Goal: Task Accomplishment & Management: Use online tool/utility

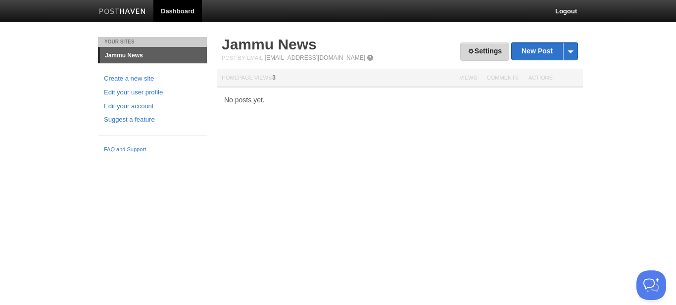
click at [484, 50] on link "Settings" at bounding box center [484, 52] width 49 height 18
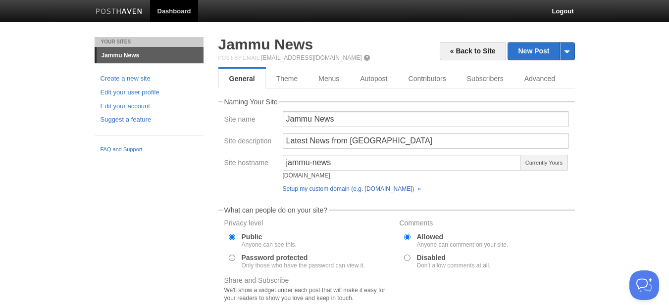
click at [347, 189] on link "Setup my custom domain (e.g. [DOMAIN_NAME]) »" at bounding box center [352, 189] width 138 height 7
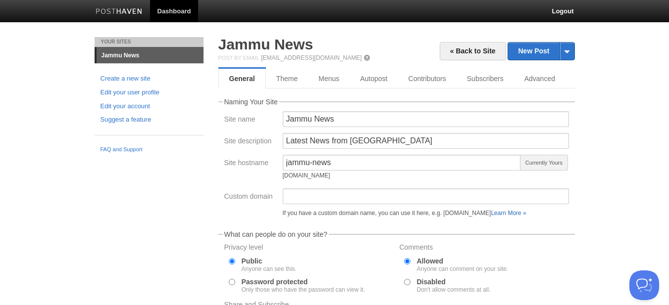
click at [526, 211] on link "Learn More »" at bounding box center [508, 213] width 35 height 7
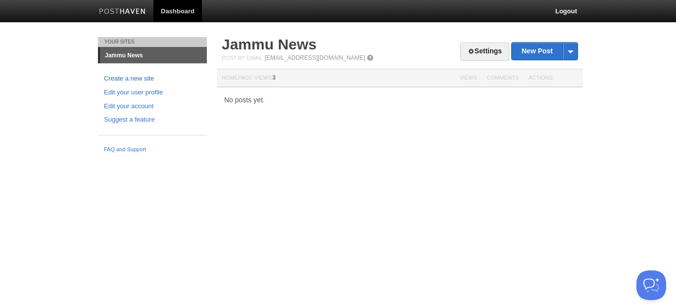
click at [139, 76] on link "Create a new site" at bounding box center [152, 79] width 97 height 10
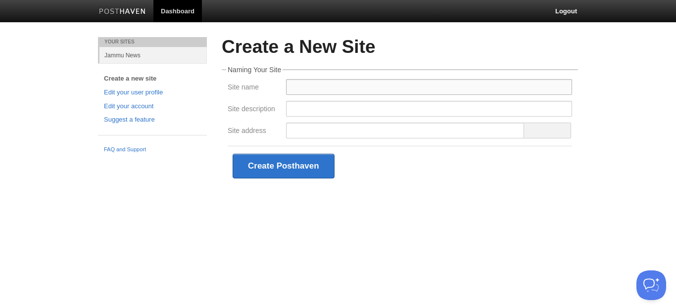
click at [343, 92] on input "Site name" at bounding box center [429, 87] width 286 height 16
click at [318, 108] on input "Site description" at bounding box center [429, 109] width 286 height 16
click at [308, 108] on input "Site description" at bounding box center [429, 109] width 286 height 16
click at [323, 87] on input "The" at bounding box center [429, 87] width 286 height 16
type input "The Wise Monster"
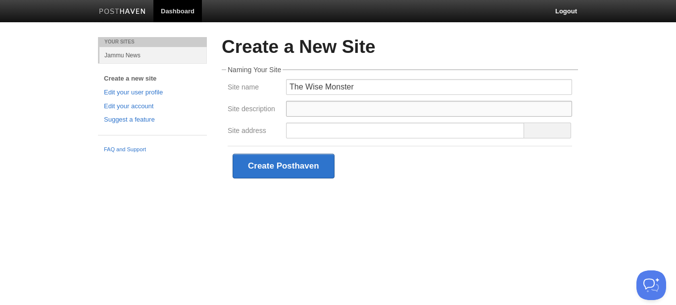
click at [306, 108] on input "Site description" at bounding box center [429, 109] width 286 height 16
type input "Dive Deep In"
click at [317, 127] on input "Site address" at bounding box center [405, 131] width 239 height 16
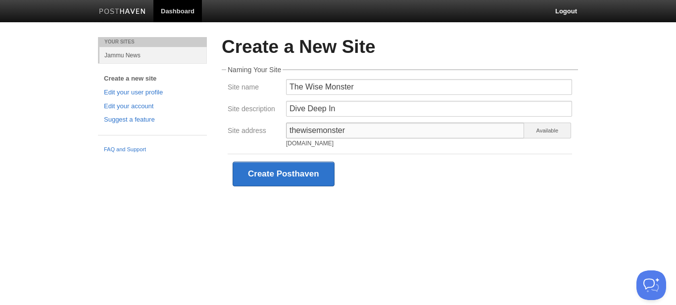
type input "thewisemonster"
drag, startPoint x: 418, startPoint y: 183, endPoint x: 413, endPoint y: 185, distance: 5.2
click at [418, 184] on div "Create Posthaven" at bounding box center [400, 174] width 345 height 40
click at [309, 174] on button "Create Posthaven" at bounding box center [284, 174] width 102 height 25
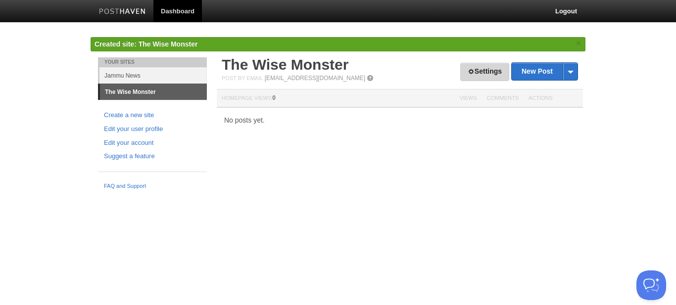
click at [495, 69] on link "Settings" at bounding box center [484, 72] width 49 height 18
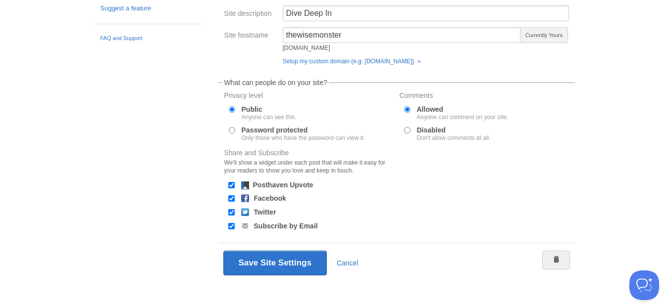
scroll to position [149, 0]
click at [400, 58] on link "Setup my custom domain (e.g. blog.yourdomain.com) »" at bounding box center [352, 60] width 138 height 7
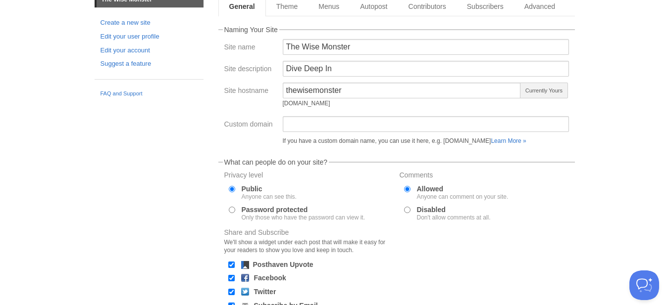
scroll to position [60, 0]
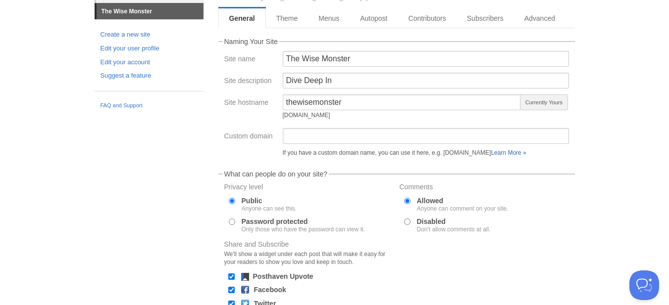
click at [523, 153] on link "Learn More »" at bounding box center [508, 153] width 35 height 7
click at [352, 136] on input "Custom domain" at bounding box center [426, 136] width 286 height 16
type input "thewisemonster.com"
click at [615, 161] on body "Dashboard Logout Created site: The Wise Monster × Your Sites Jammu News The Wis…" at bounding box center [334, 172] width 669 height 464
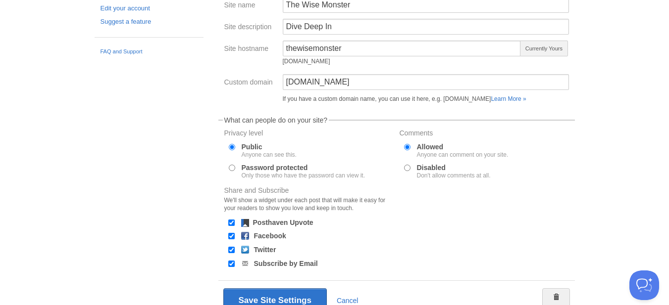
scroll to position [159, 0]
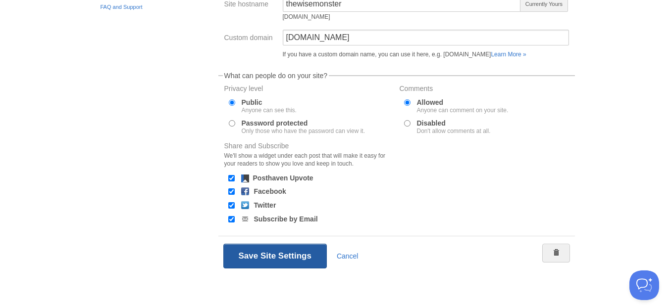
click at [301, 256] on button "Save Site Settings" at bounding box center [274, 256] width 103 height 25
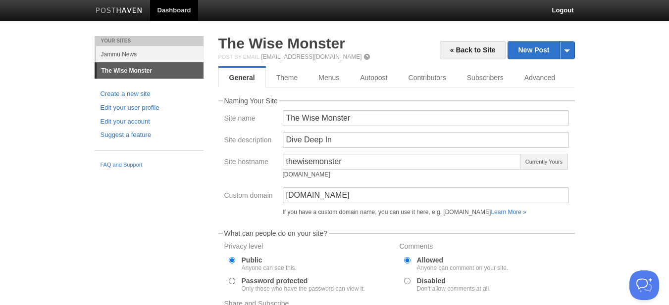
scroll to position [0, 0]
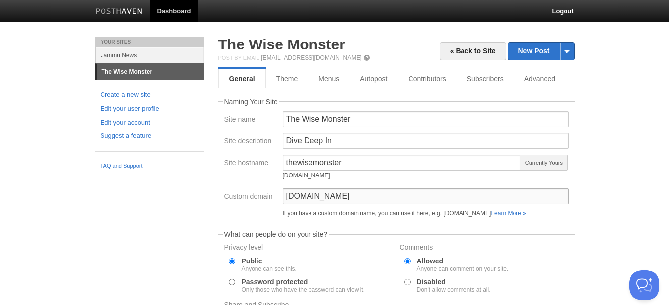
click at [333, 197] on input "thewisemonster.com" at bounding box center [426, 197] width 286 height 16
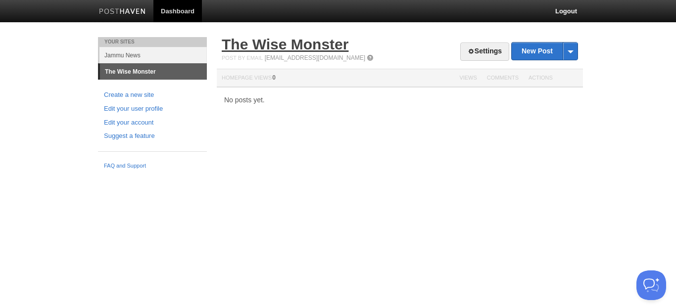
click at [317, 42] on link "The Wise Monster" at bounding box center [285, 44] width 127 height 16
click at [320, 45] on link "The Wise Monster" at bounding box center [285, 44] width 127 height 16
click at [494, 48] on link "Settings" at bounding box center [484, 52] width 49 height 18
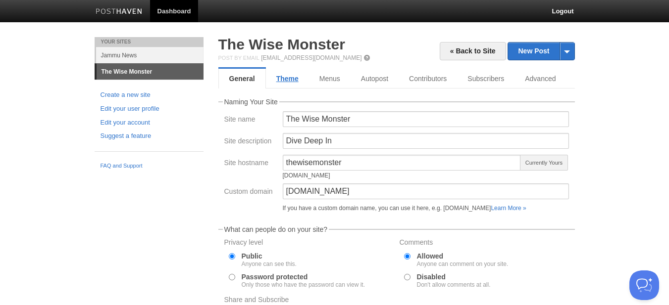
click at [280, 79] on link "Theme" at bounding box center [287, 79] width 43 height 20
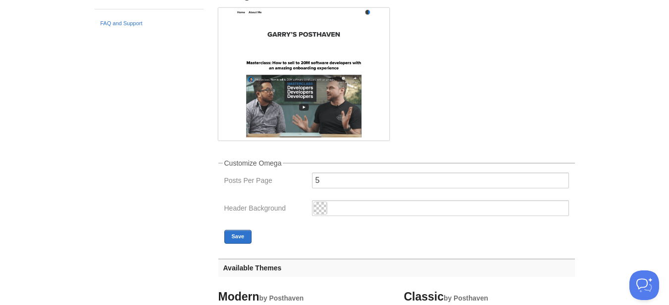
scroll to position [248, 0]
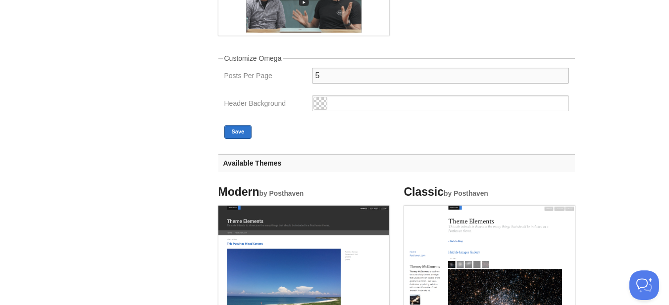
click at [334, 77] on input "5" at bounding box center [440, 76] width 257 height 16
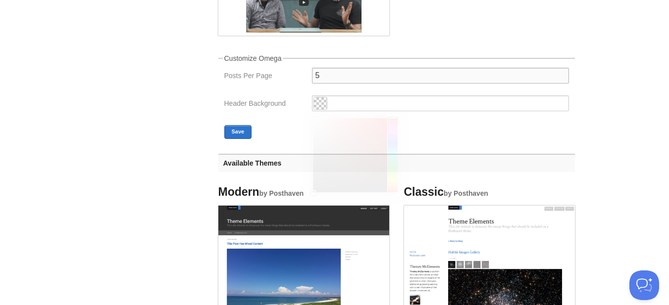
click at [324, 106] on span at bounding box center [320, 104] width 13 height 12
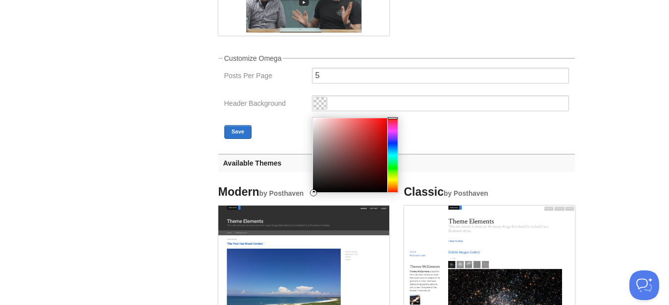
click at [294, 112] on div "Header Background" at bounding box center [396, 107] width 351 height 22
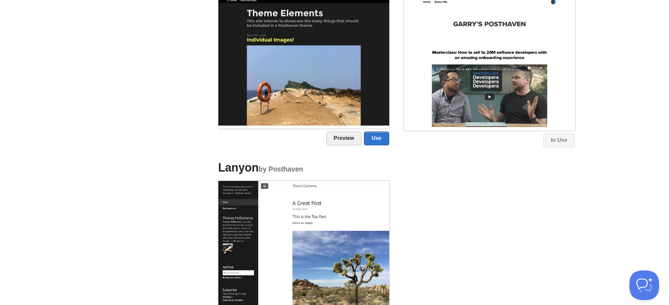
scroll to position [903, 0]
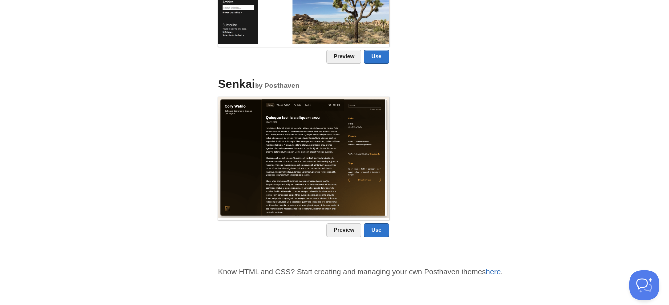
click at [498, 274] on link "here" at bounding box center [493, 272] width 15 height 8
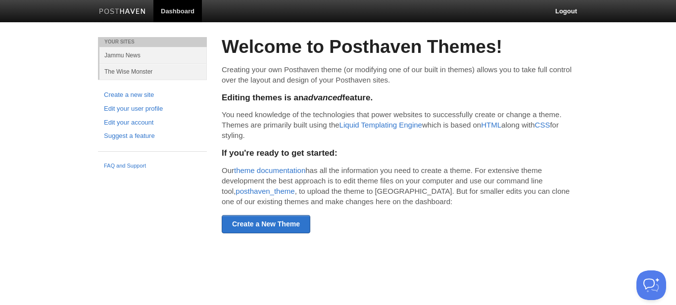
click at [294, 102] on h5 "Editing themes is an advanced feature." at bounding box center [400, 98] width 356 height 9
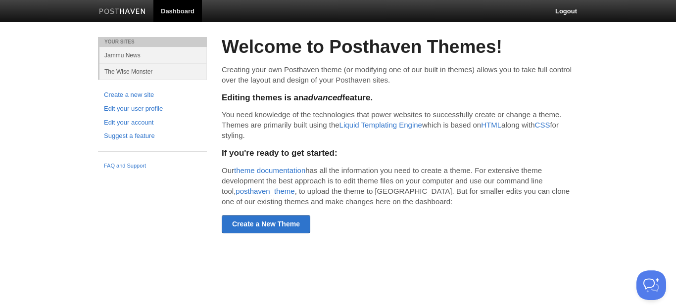
click at [393, 114] on p "You need knowledge of the technologies that power websites to successfully crea…" at bounding box center [400, 124] width 356 height 31
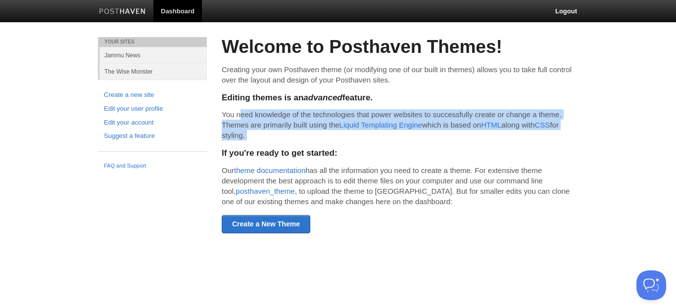
click at [393, 114] on p "You need knowledge of the technologies that power websites to successfully crea…" at bounding box center [400, 124] width 356 height 31
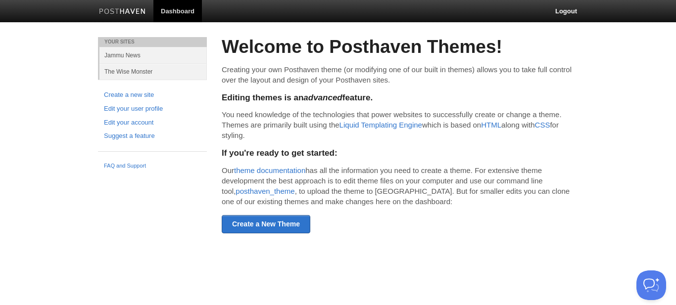
click at [473, 153] on h5 "If you're ready to get started:" at bounding box center [400, 153] width 356 height 9
click at [293, 156] on h5 "If you're ready to get started:" at bounding box center [400, 153] width 356 height 9
click at [350, 154] on h5 "If you're ready to get started:" at bounding box center [400, 153] width 356 height 9
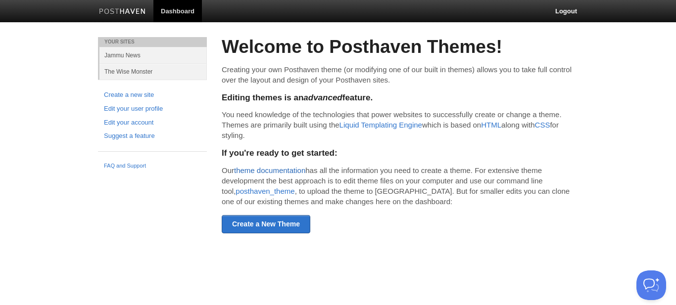
click at [298, 175] on link "theme documentation" at bounding box center [269, 170] width 71 height 8
click at [291, 171] on link "theme documentation" at bounding box center [269, 170] width 71 height 8
click at [282, 227] on link "Create a New Theme" at bounding box center [266, 224] width 89 height 18
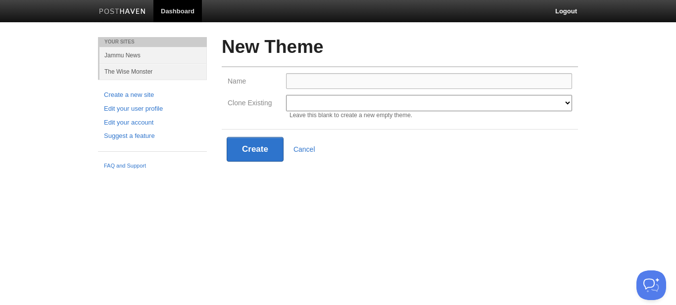
click at [329, 81] on input "Name" at bounding box center [429, 81] width 286 height 16
drag, startPoint x: 557, startPoint y: 176, endPoint x: 539, endPoint y: 21, distance: 155.6
click at [558, 176] on div "New Theme Name Clone Existing Modern Classic Ilun Omega Lanyon Myers Senkai Lag…" at bounding box center [399, 117] width 371 height 161
click at [333, 80] on input "Name" at bounding box center [429, 81] width 286 height 16
paste input "Literary Haven"
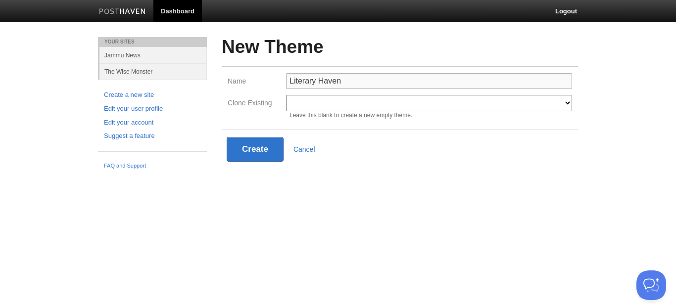
type input "Literary Haven"
click at [495, 148] on div "Create Cancel" at bounding box center [400, 149] width 347 height 25
click at [552, 107] on select "Modern Classic Ilun Omega [PERSON_NAME] [PERSON_NAME] Senkai Lagier" at bounding box center [429, 103] width 286 height 16
click at [487, 143] on div "Create Cancel" at bounding box center [400, 149] width 347 height 25
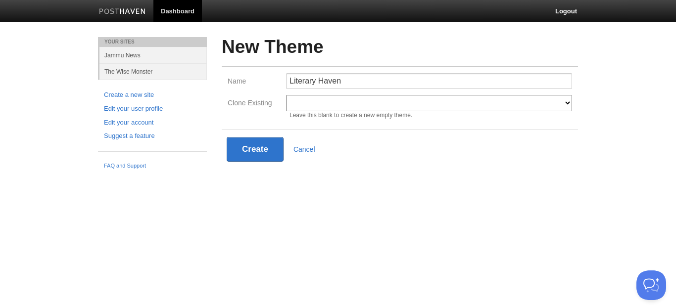
click at [331, 102] on select "Modern Classic Ilun Omega [PERSON_NAME] [PERSON_NAME] Senkai Lagier" at bounding box center [429, 103] width 286 height 16
click at [286, 95] on select "Modern Classic Ilun Omega [PERSON_NAME] [PERSON_NAME] Senkai Lagier" at bounding box center [429, 103] width 286 height 16
click at [368, 133] on div "Create Cancel" at bounding box center [400, 149] width 356 height 40
click at [355, 101] on select "Modern Classic Ilun Omega [PERSON_NAME] [PERSON_NAME] Senkai Lagier" at bounding box center [429, 103] width 286 height 16
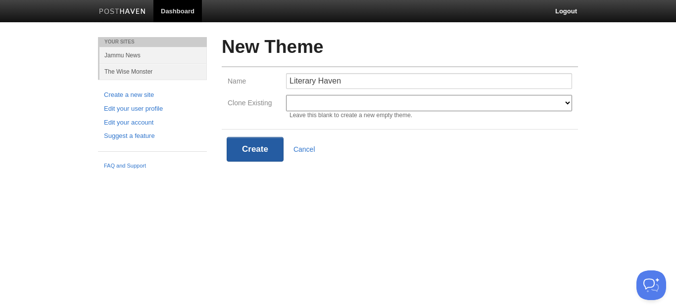
click at [269, 150] on button "Create" at bounding box center [255, 149] width 57 height 25
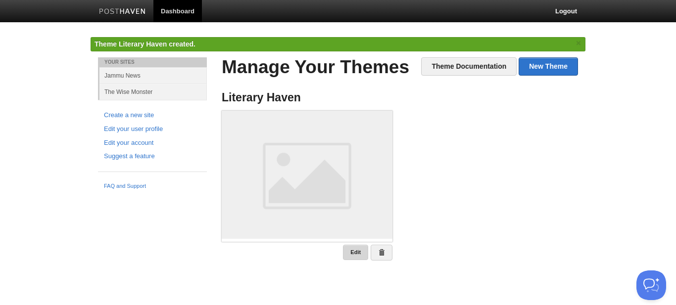
click at [363, 255] on link "Edit" at bounding box center [355, 252] width 25 height 15
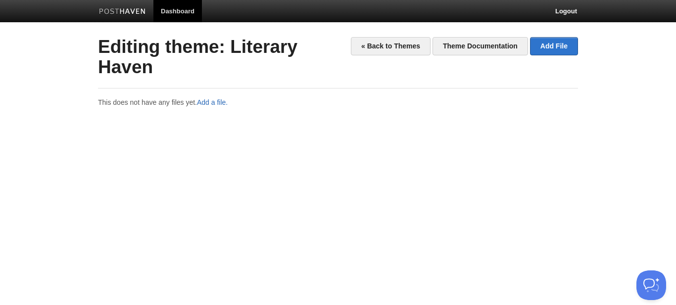
click at [216, 102] on link "Add a file." at bounding box center [212, 103] width 31 height 8
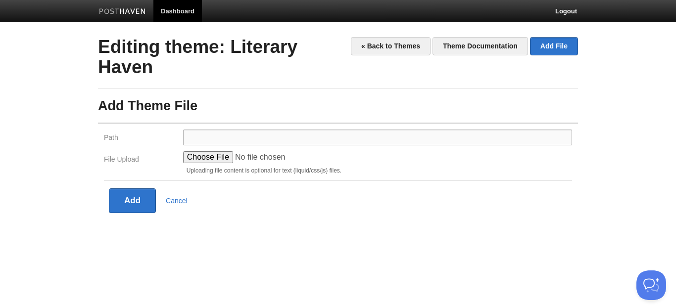
click at [226, 136] on input "Path" at bounding box center [377, 138] width 389 height 16
click at [359, 226] on div "« Back to Themes Theme Documentation Add File Editing theme: Literary Haven Add…" at bounding box center [338, 140] width 495 height 206
click at [222, 137] on input "Path" at bounding box center [377, 138] width 389 height 16
click at [324, 182] on div "Add Cancel" at bounding box center [338, 188] width 468 height 15
click at [179, 201] on link "Cancel" at bounding box center [177, 201] width 22 height 8
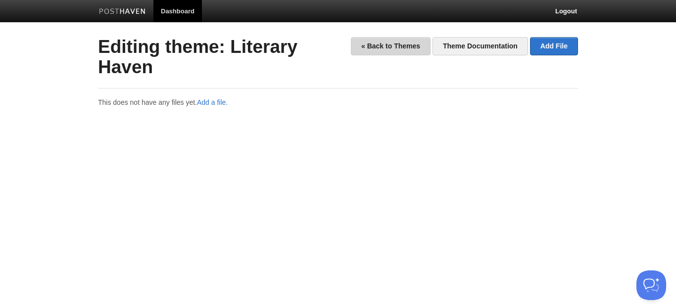
click at [408, 45] on link "« Back to Themes" at bounding box center [391, 46] width 80 height 18
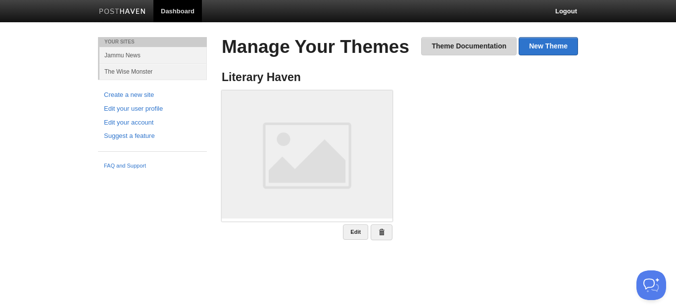
click at [500, 38] on link "Theme Documentation" at bounding box center [469, 46] width 96 height 18
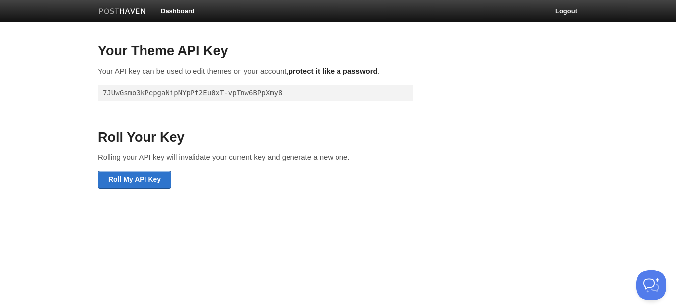
click at [245, 91] on pre "7JUwGsmo3kPepgaNipNYpPf2Eu0xT-vpTnw6BPpXmy8" at bounding box center [255, 93] width 315 height 17
click at [323, 117] on div at bounding box center [256, 113] width 330 height 22
click at [186, 8] on link "Dashboard" at bounding box center [177, 11] width 49 height 22
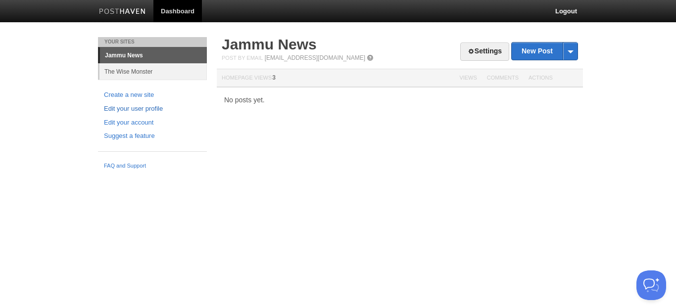
click at [152, 107] on link "Edit your user profile" at bounding box center [152, 109] width 97 height 10
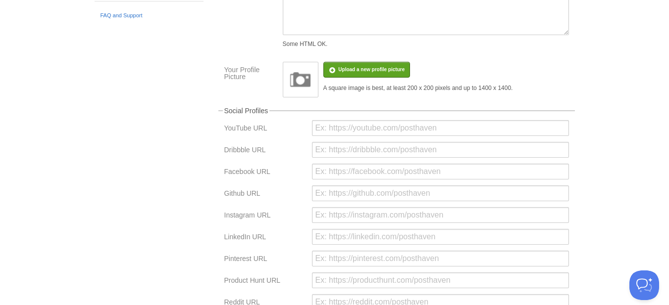
scroll to position [39, 0]
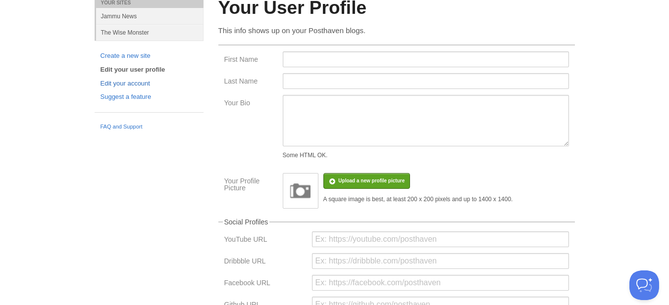
click at [136, 82] on link "Edit your account" at bounding box center [149, 84] width 97 height 10
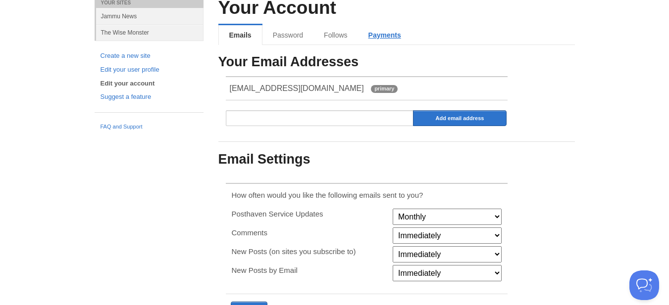
click at [386, 41] on link "Payments" at bounding box center [384, 35] width 53 height 20
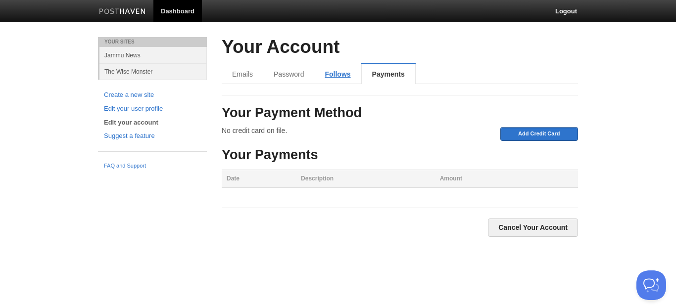
click at [334, 73] on link "Follows" at bounding box center [337, 74] width 47 height 20
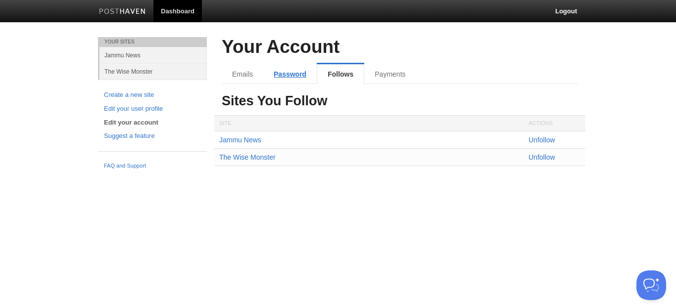
click at [287, 71] on link "Password" at bounding box center [289, 74] width 53 height 20
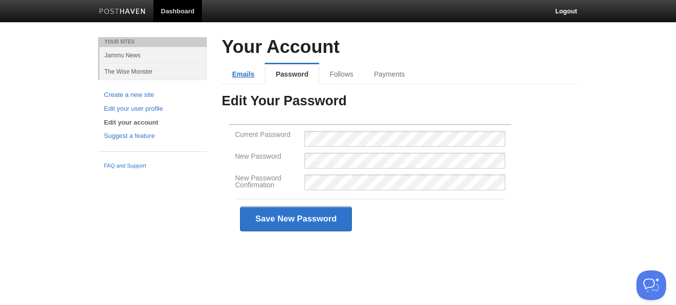
click at [246, 69] on link "Emails" at bounding box center [243, 74] width 43 height 20
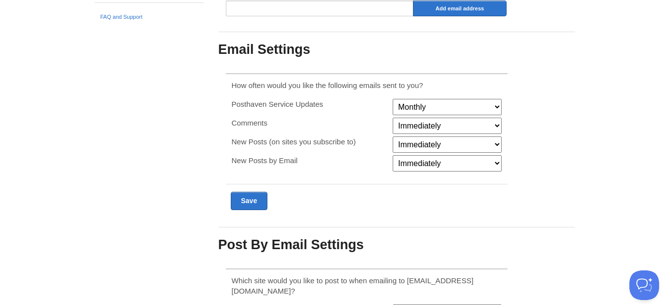
scroll to position [246, 0]
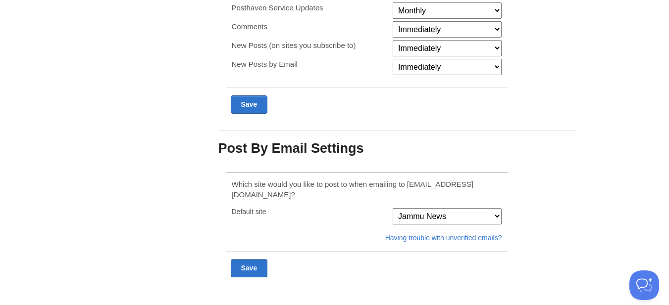
click at [447, 208] on select "The Wise Monster Jammu News" at bounding box center [447, 216] width 109 height 16
click at [257, 181] on p "Which site would you like to post to when emailing to post@posthaven.com?" at bounding box center [367, 189] width 270 height 21
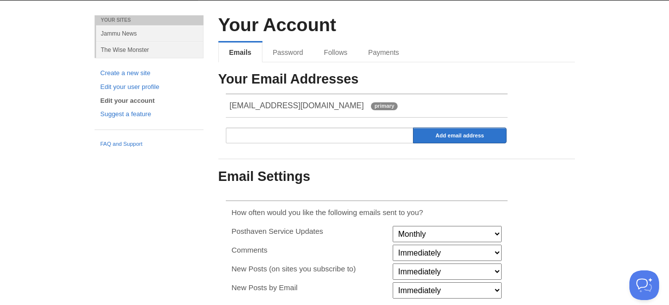
scroll to position [0, 0]
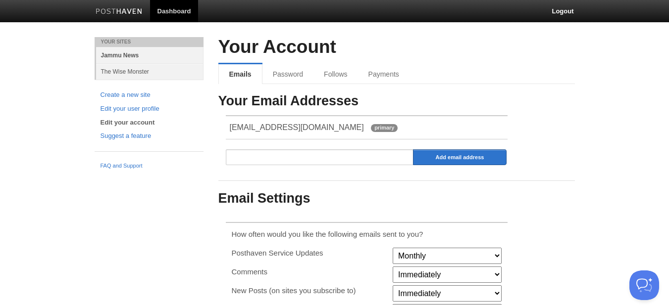
click at [127, 55] on link "Jammu News" at bounding box center [149, 55] width 107 height 16
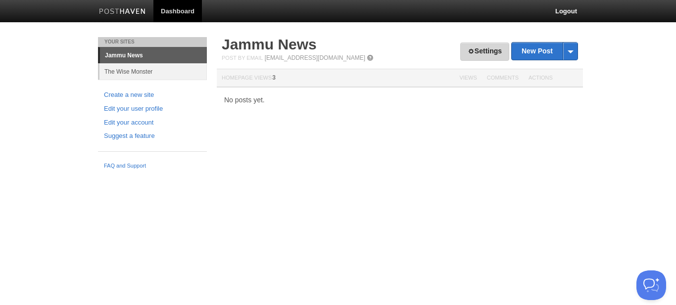
click at [487, 50] on link "Settings" at bounding box center [484, 52] width 49 height 18
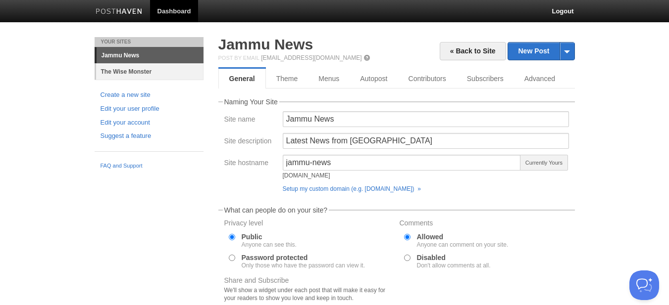
click at [133, 68] on link "The Wise Monster" at bounding box center [149, 71] width 107 height 16
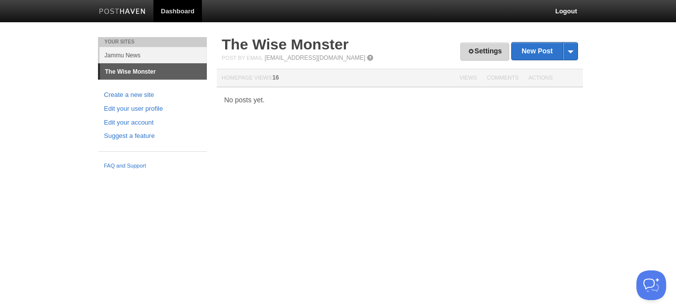
click at [484, 48] on link "Settings" at bounding box center [484, 52] width 49 height 18
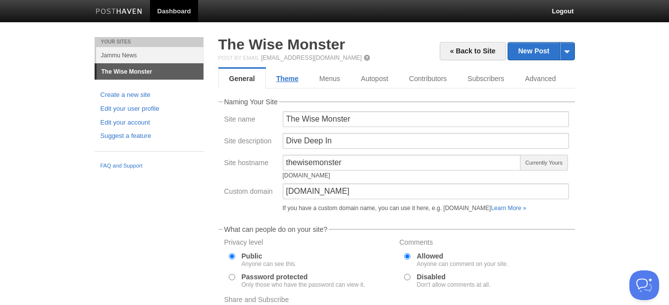
click at [287, 78] on link "Theme" at bounding box center [287, 79] width 43 height 20
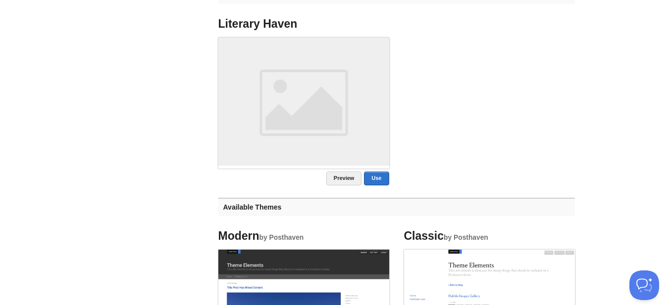
scroll to position [396, 0]
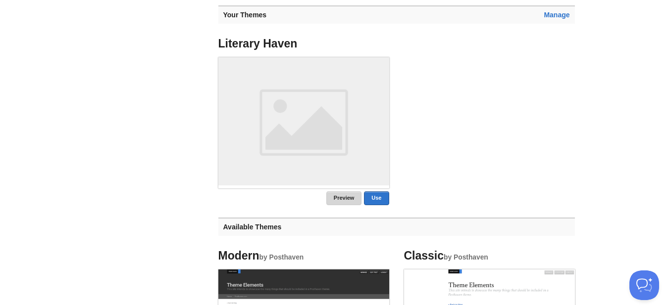
click at [351, 193] on link "Preview" at bounding box center [344, 199] width 36 height 14
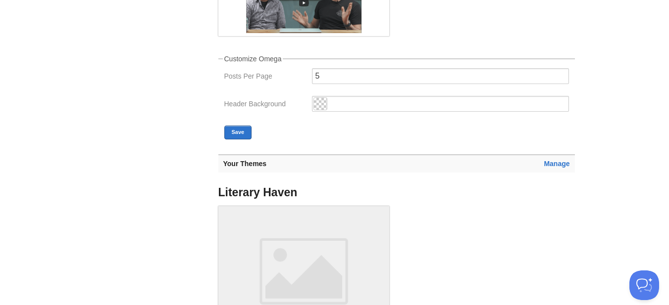
scroll to position [248, 0]
click at [559, 159] on h3 "Manage Your Themes" at bounding box center [396, 163] width 356 height 18
click at [559, 162] on link "Manage" at bounding box center [557, 163] width 26 height 8
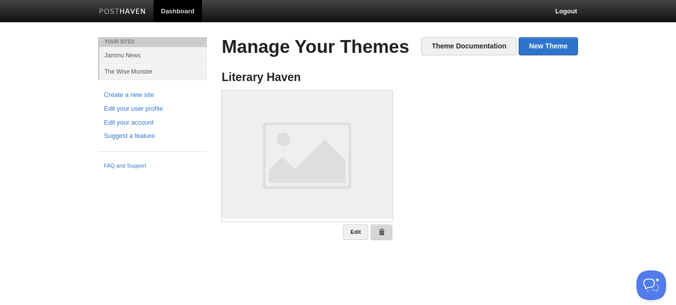
click at [390, 231] on link at bounding box center [382, 233] width 22 height 16
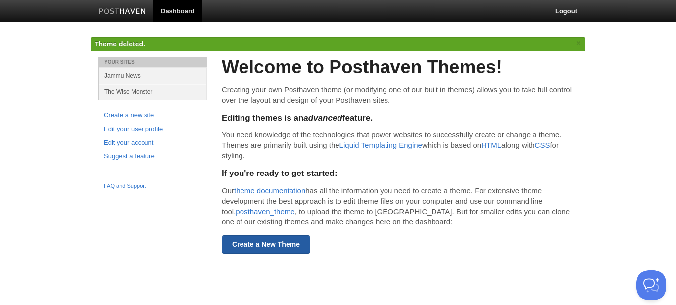
click at [295, 246] on link "Create a New Theme" at bounding box center [266, 245] width 89 height 18
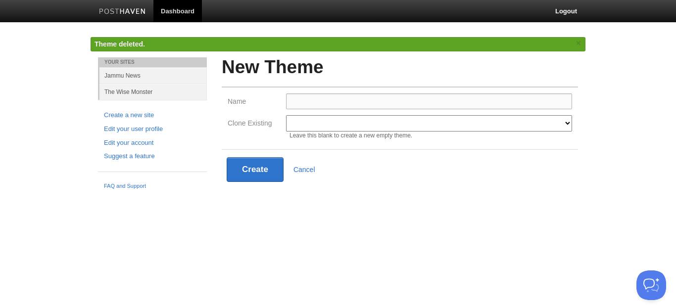
click at [334, 101] on input "Name" at bounding box center [429, 102] width 286 height 16
type input "Literary"
click at [325, 124] on select "Modern Classic Ilun Omega [PERSON_NAME] [PERSON_NAME] Senkai Lagier" at bounding box center [429, 123] width 286 height 16
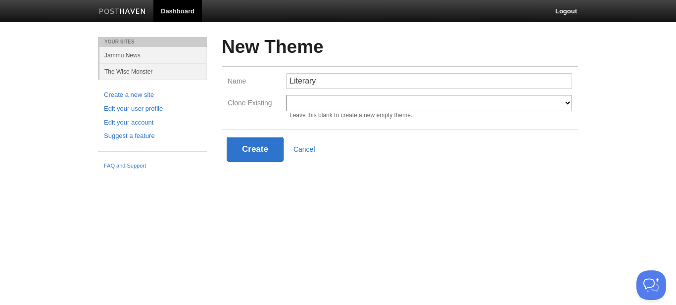
drag, startPoint x: 249, startPoint y: 85, endPoint x: 260, endPoint y: 93, distance: 13.5
click at [249, 85] on label "Name" at bounding box center [254, 82] width 52 height 9
click at [286, 85] on input "Literary" at bounding box center [429, 81] width 286 height 16
click at [336, 105] on select "Modern Classic Ilun Omega [PERSON_NAME] [PERSON_NAME] Senkai Lagier" at bounding box center [429, 103] width 286 height 16
select select "597"
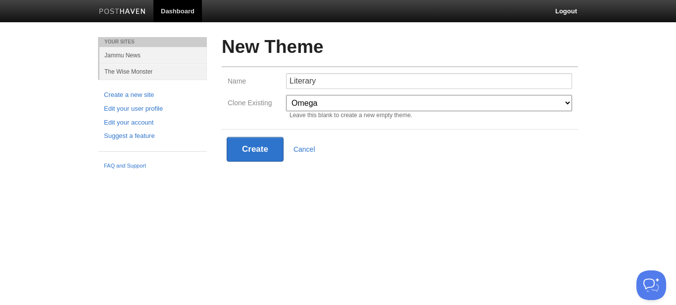
click at [286, 95] on select "Modern Classic Ilun Omega [PERSON_NAME] [PERSON_NAME] Senkai Lagier" at bounding box center [429, 103] width 286 height 16
click at [260, 146] on button "Create" at bounding box center [255, 149] width 57 height 25
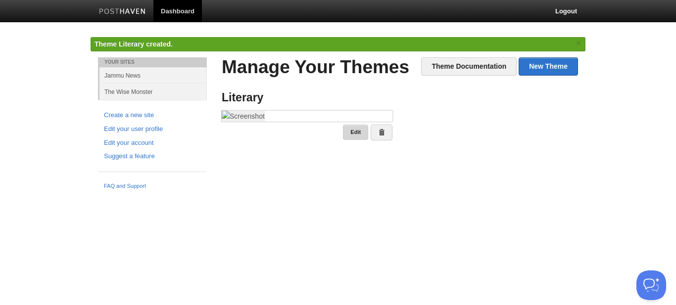
click at [355, 140] on link "Edit" at bounding box center [355, 132] width 25 height 15
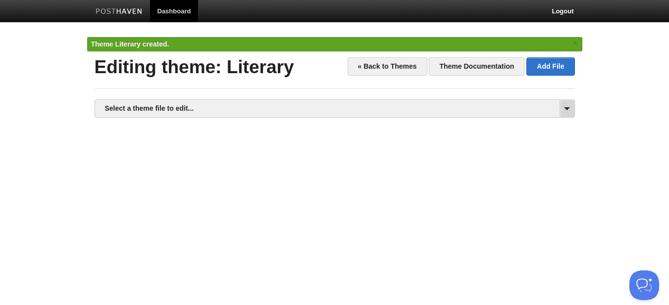
click at [563, 106] on span at bounding box center [566, 108] width 15 height 17
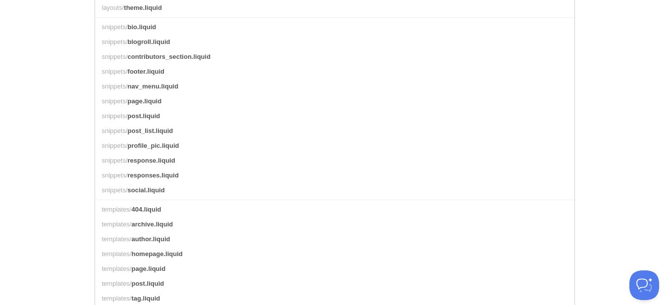
scroll to position [454, 0]
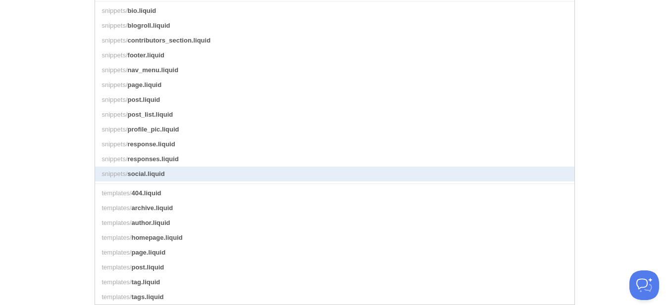
click at [205, 173] on link "snippets/ social.liquid" at bounding box center [334, 174] width 479 height 15
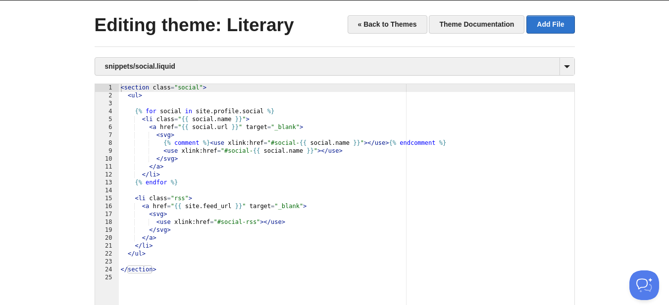
scroll to position [18, 0]
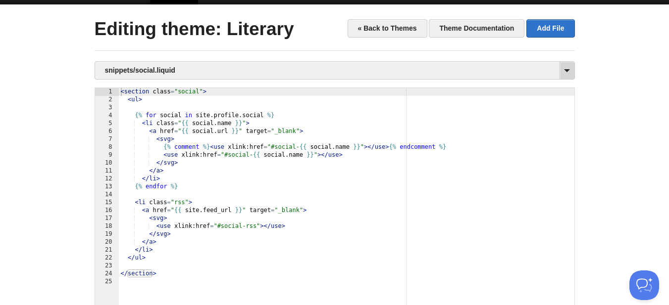
click at [568, 72] on span at bounding box center [566, 70] width 15 height 17
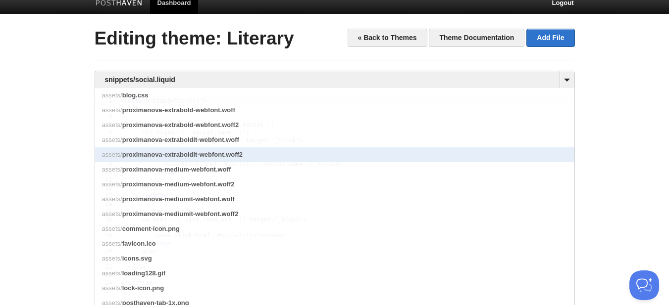
scroll to position [0, 0]
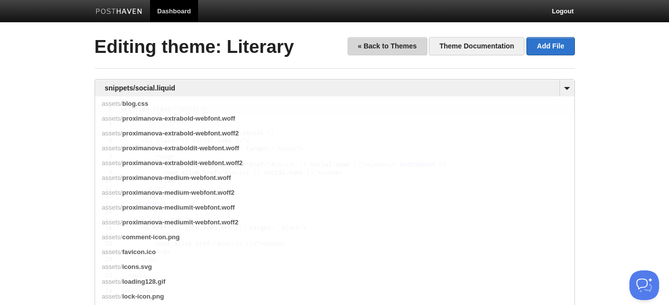
click at [391, 45] on link "« Back to Themes" at bounding box center [388, 46] width 80 height 18
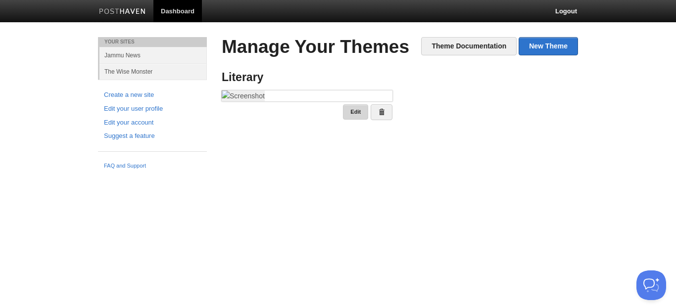
click at [358, 120] on link "Edit" at bounding box center [355, 111] width 25 height 15
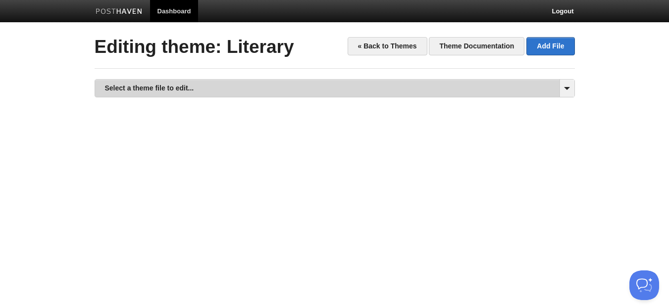
click at [377, 83] on link "Select a theme file to edit..." at bounding box center [334, 88] width 479 height 17
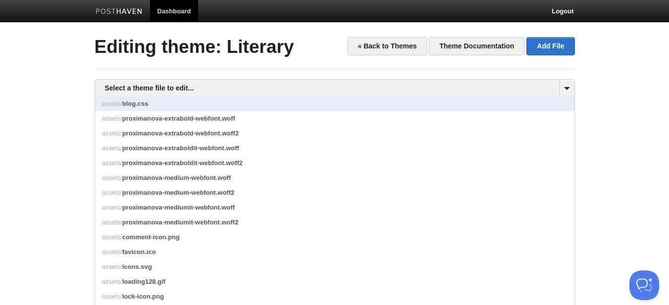
click at [179, 101] on link "assets/ blog.css" at bounding box center [334, 104] width 479 height 15
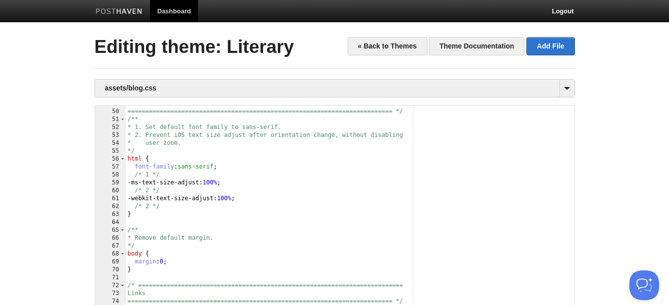
scroll to position [297, 0]
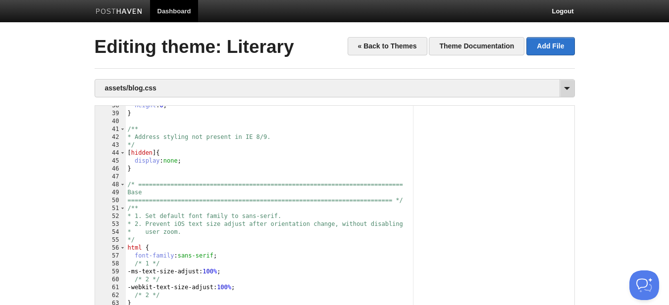
click at [568, 89] on span at bounding box center [566, 88] width 15 height 17
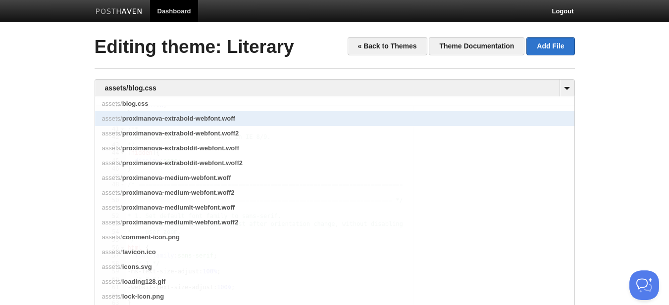
click at [210, 116] on span "proximanova-extrabold-webfont.woff" at bounding box center [178, 118] width 113 height 7
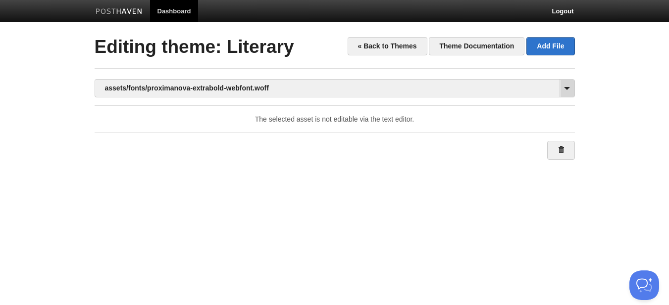
click at [566, 85] on span at bounding box center [566, 88] width 15 height 17
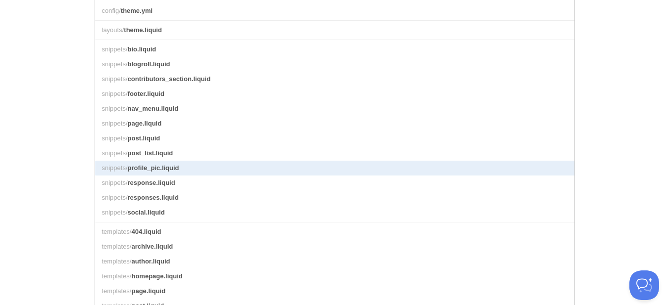
scroll to position [454, 0]
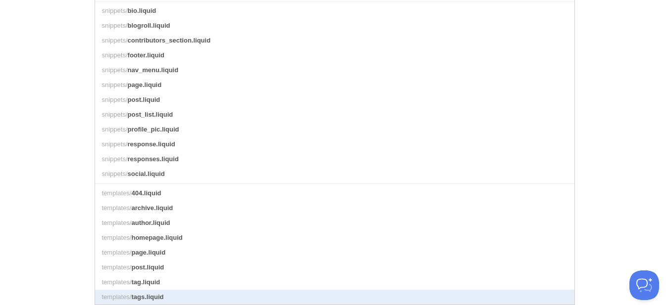
click at [250, 299] on link "templates/ tags.liquid" at bounding box center [334, 297] width 479 height 15
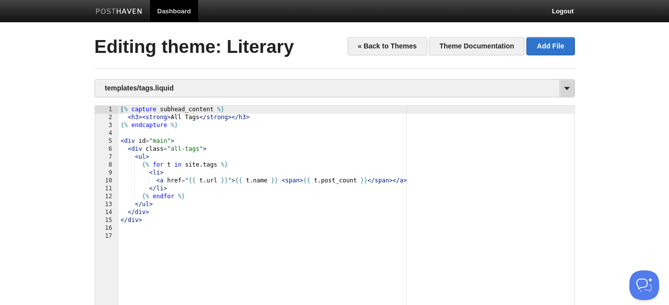
click at [567, 87] on span at bounding box center [566, 88] width 15 height 17
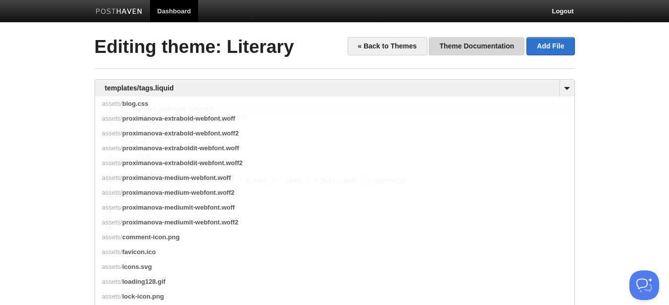
click at [474, 44] on link "Theme Documentation" at bounding box center [477, 46] width 96 height 18
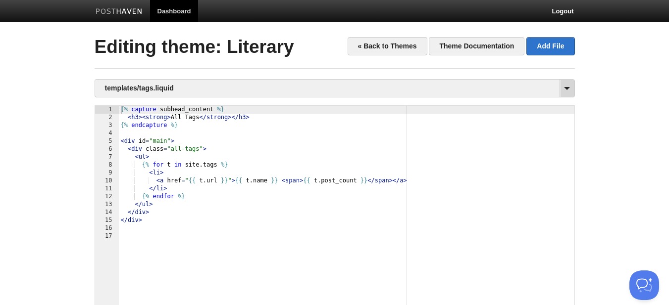
click at [565, 88] on span at bounding box center [566, 88] width 15 height 17
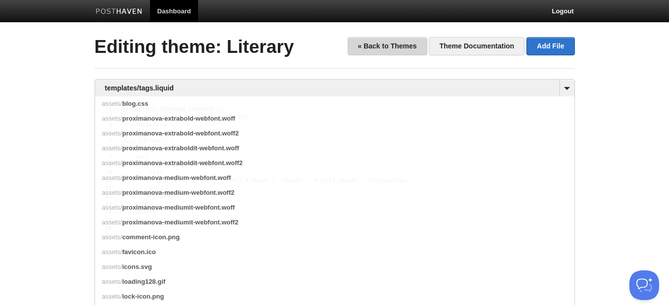
click at [379, 51] on link "« Back to Themes" at bounding box center [388, 46] width 80 height 18
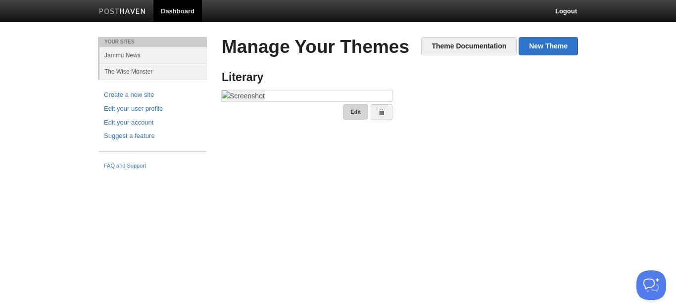
click at [354, 120] on link "Edit" at bounding box center [355, 111] width 25 height 15
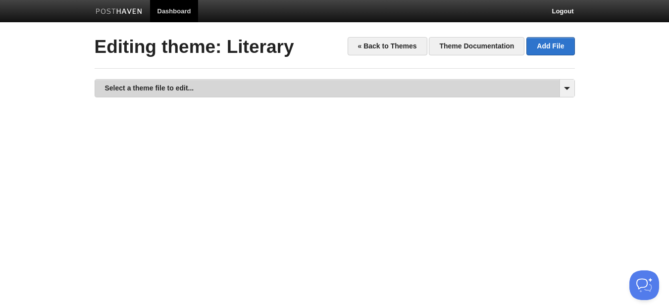
click at [397, 86] on link "Select a theme file to edit..." at bounding box center [334, 88] width 479 height 17
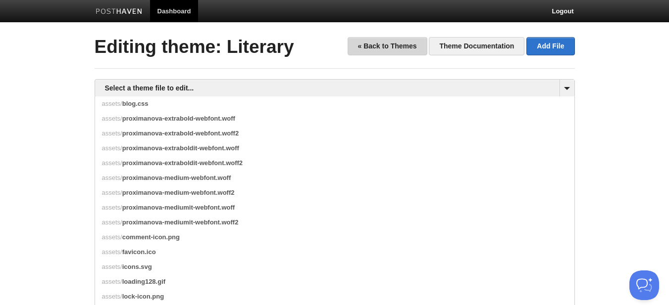
click at [411, 48] on link "« Back to Themes" at bounding box center [388, 46] width 80 height 18
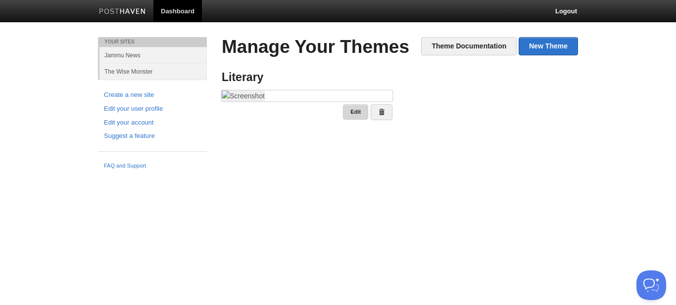
click at [354, 120] on link "Edit" at bounding box center [355, 111] width 25 height 15
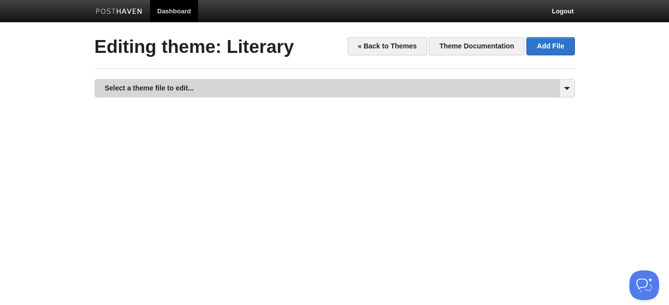
click at [454, 93] on link "Select a theme file to edit..." at bounding box center [334, 88] width 479 height 17
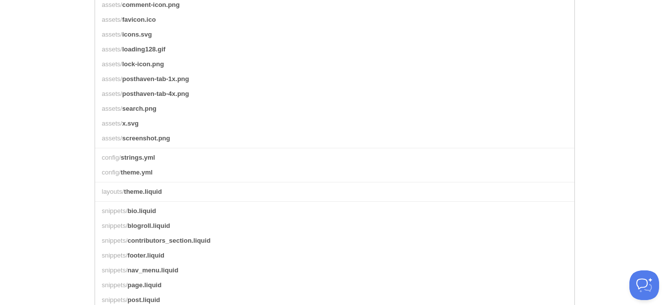
scroll to position [248, 0]
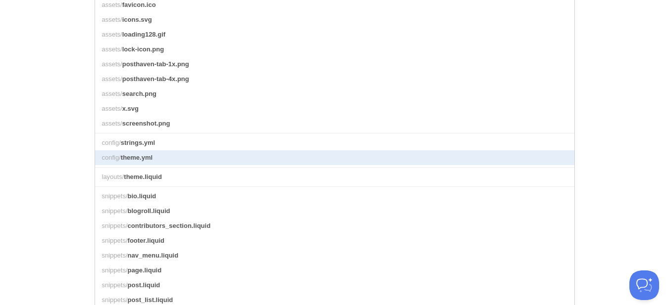
click at [228, 165] on link "config/ theme.yml" at bounding box center [334, 158] width 479 height 15
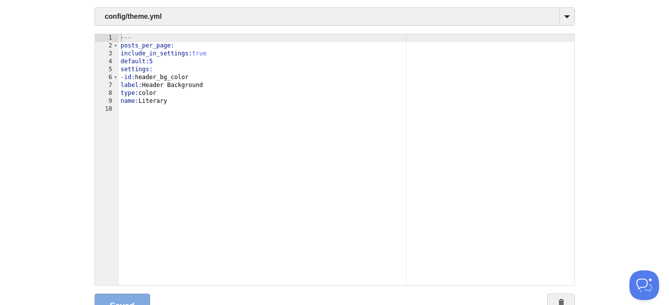
scroll to position [18, 0]
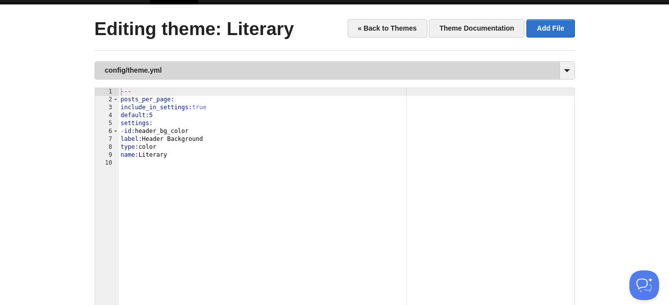
click at [550, 73] on link "config/theme.yml" at bounding box center [334, 70] width 479 height 17
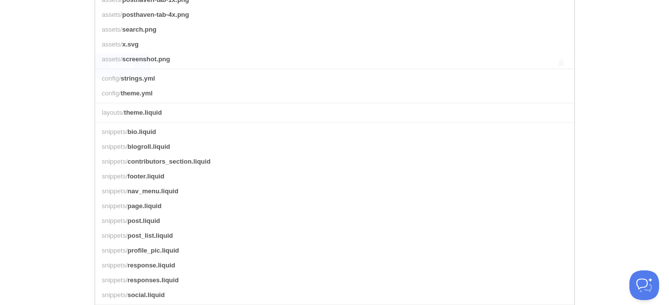
scroll to position [315, 0]
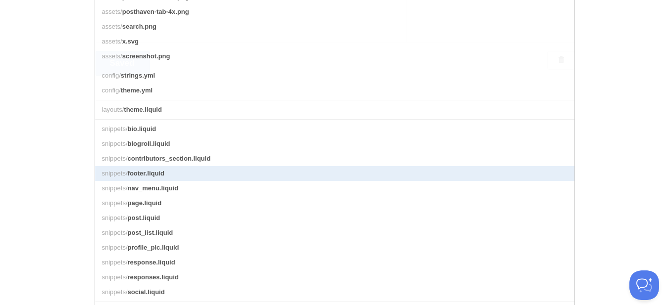
click at [242, 181] on link "snippets/ footer.liquid" at bounding box center [334, 173] width 479 height 15
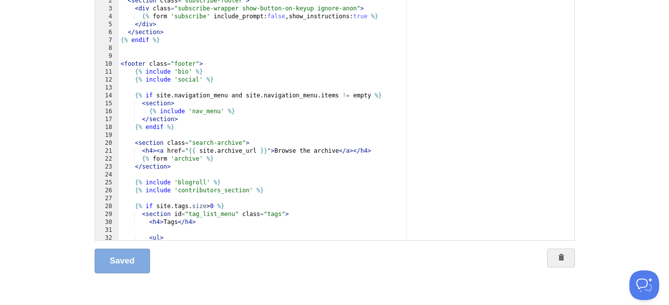
scroll to position [67, 0]
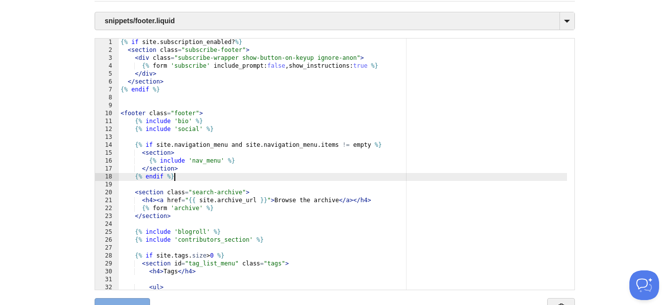
click at [292, 179] on div "{% if site . subscription_enabled ? %} < section class = "subscribe-footer" > <…" at bounding box center [343, 172] width 448 height 267
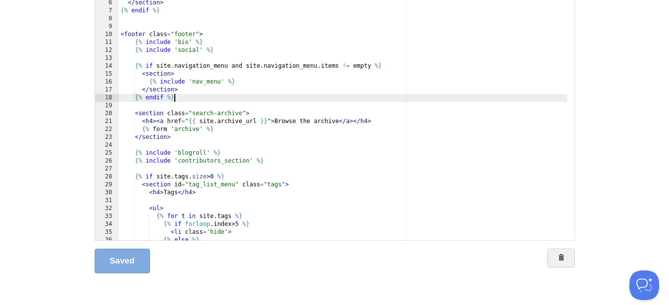
scroll to position [0, 0]
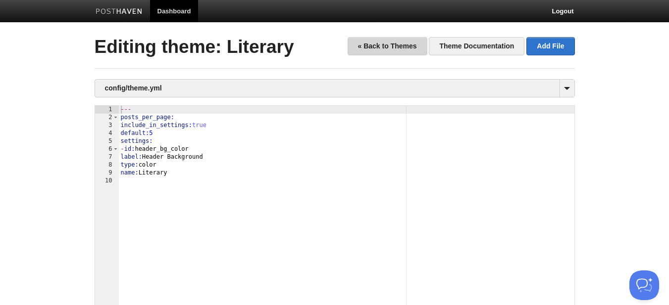
click at [383, 43] on link "« Back to Themes" at bounding box center [388, 46] width 80 height 18
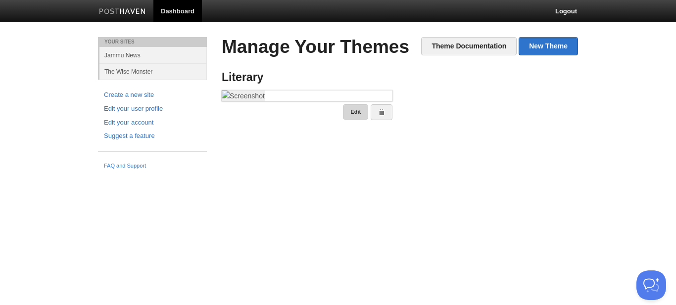
click at [354, 120] on link "Edit" at bounding box center [355, 111] width 25 height 15
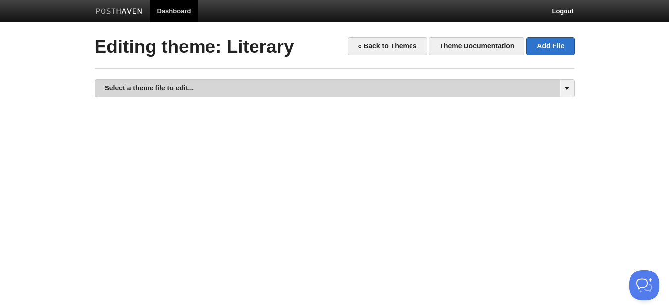
click at [352, 92] on link "Select a theme file to edit..." at bounding box center [334, 88] width 479 height 17
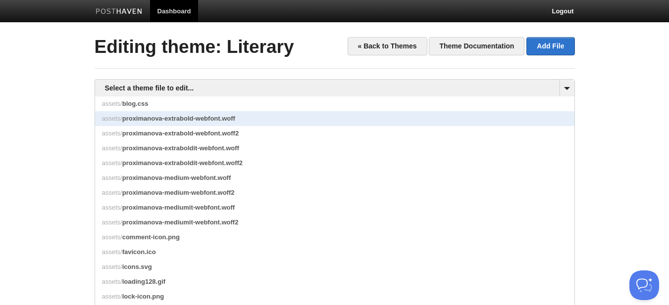
click at [112, 118] on span "assets/" at bounding box center [112, 118] width 20 height 7
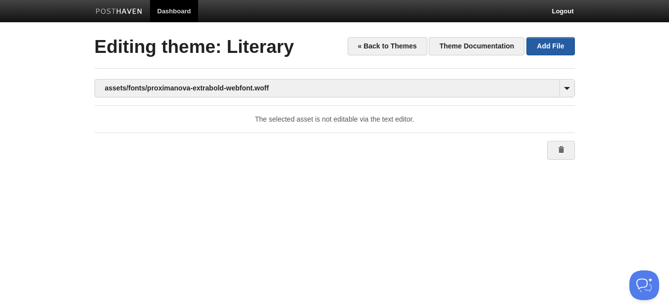
click at [556, 44] on link "Add File" at bounding box center [550, 46] width 48 height 18
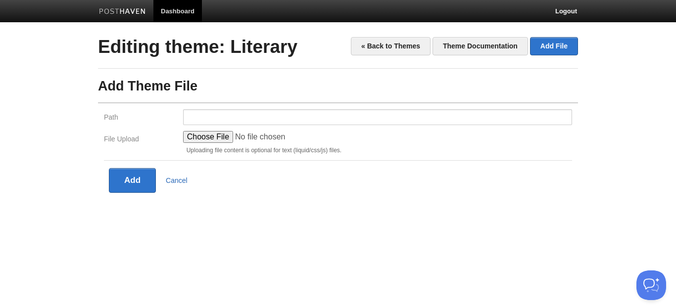
click at [176, 181] on link "Cancel" at bounding box center [177, 181] width 22 height 8
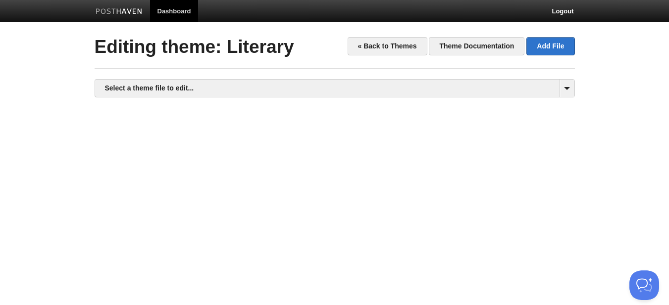
click at [441, 78] on div "« Back to Themes Theme Documentation Add File Editing theme: Literary Select a …" at bounding box center [335, 219] width 480 height 365
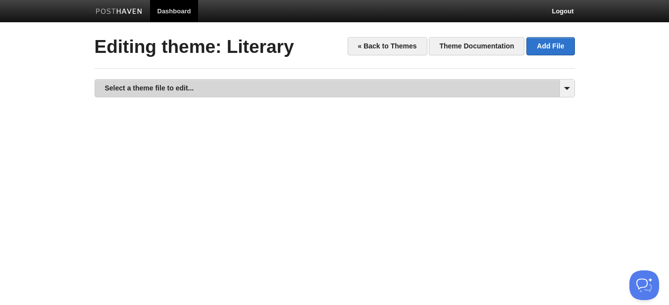
click at [435, 80] on link "Select a theme file to edit..." at bounding box center [334, 88] width 479 height 17
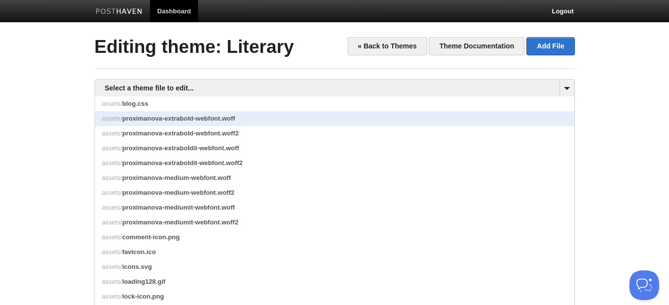
click at [270, 119] on link "assets/ proximanova-extrabold-webfont.woff" at bounding box center [334, 118] width 479 height 15
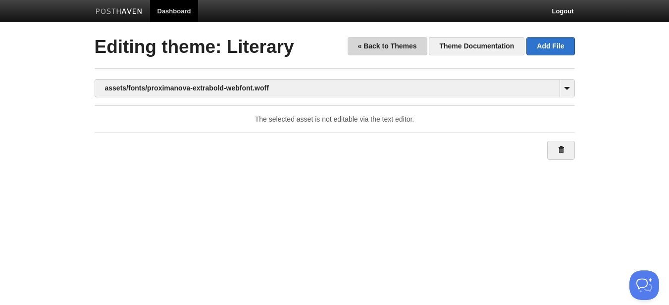
click at [400, 49] on link "« Back to Themes" at bounding box center [388, 46] width 80 height 18
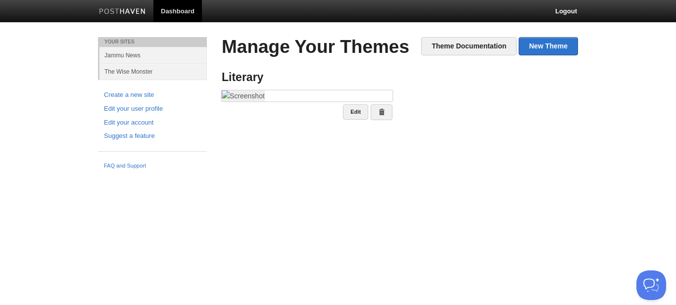
click at [252, 77] on h4 "Literary" at bounding box center [307, 77] width 171 height 12
click at [383, 116] on span at bounding box center [381, 112] width 7 height 7
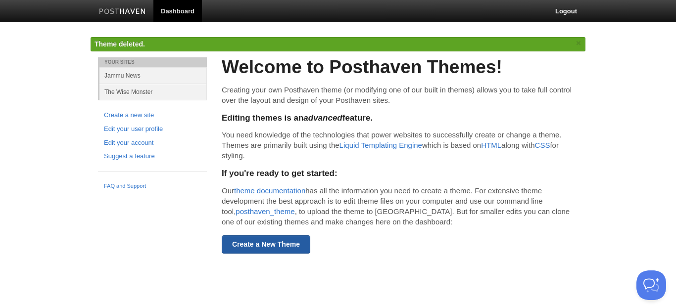
click at [279, 245] on link "Create a New Theme" at bounding box center [266, 245] width 89 height 18
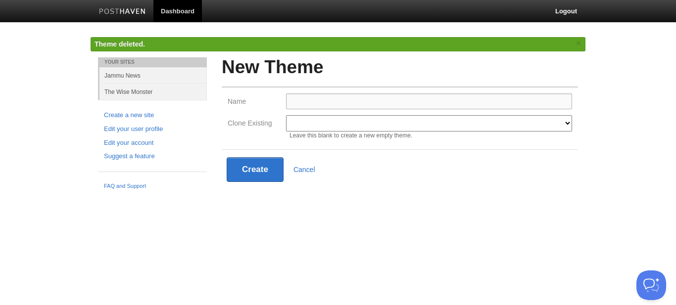
click at [314, 102] on input "Name" at bounding box center [429, 102] width 286 height 16
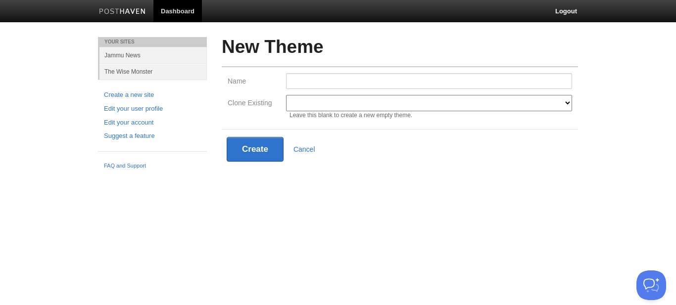
click at [334, 108] on select "Modern Classic Ilun Omega [PERSON_NAME] [PERSON_NAME] Senkai Lagier" at bounding box center [429, 103] width 286 height 16
select select "597"
click at [286, 95] on select "Modern Classic Ilun Omega [PERSON_NAME] [PERSON_NAME] Senkai Lagier" at bounding box center [429, 103] width 286 height 16
click at [317, 87] on input "Name" at bounding box center [429, 81] width 286 height 16
type input "Ananta"
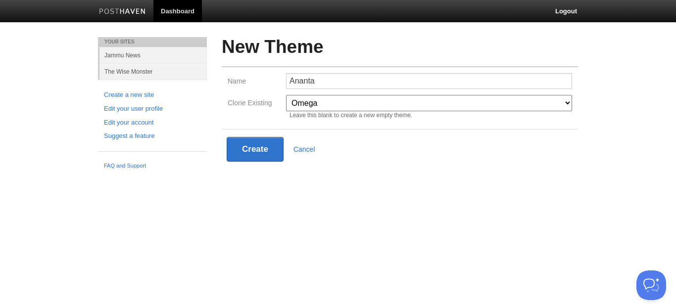
click at [373, 168] on div "Create Cancel" at bounding box center [400, 149] width 356 height 40
click at [237, 141] on button "Create" at bounding box center [255, 149] width 57 height 25
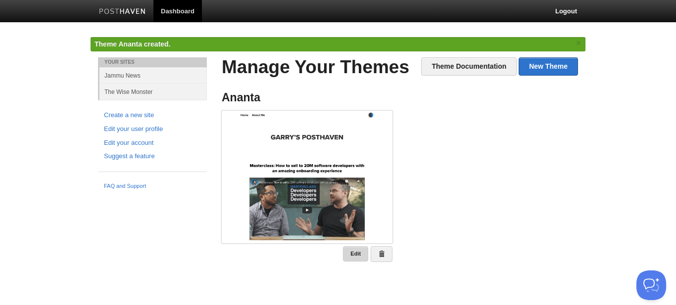
click at [354, 259] on link "Edit" at bounding box center [355, 254] width 25 height 15
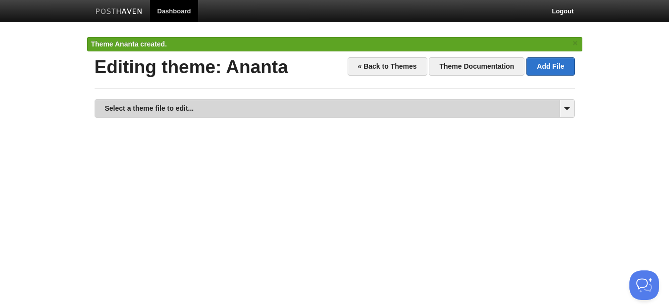
click at [323, 112] on link "Select a theme file to edit..." at bounding box center [334, 108] width 479 height 17
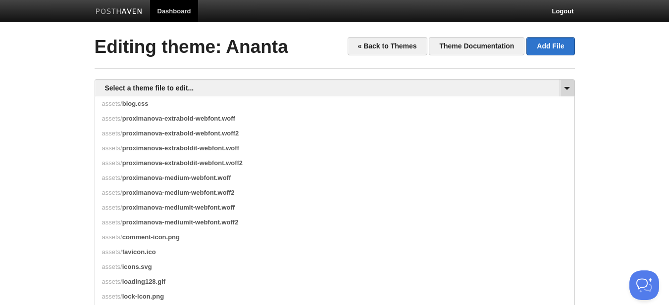
click at [564, 87] on span at bounding box center [566, 88] width 15 height 17
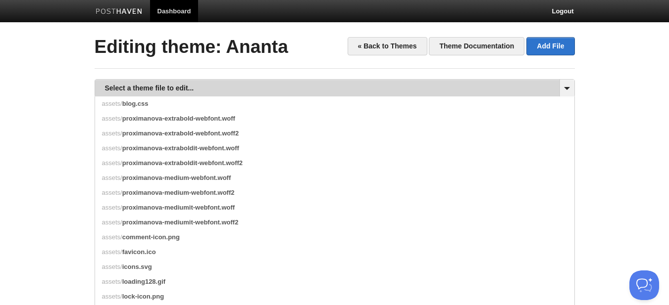
click at [527, 86] on link "Select a theme file to edit..." at bounding box center [334, 88] width 479 height 17
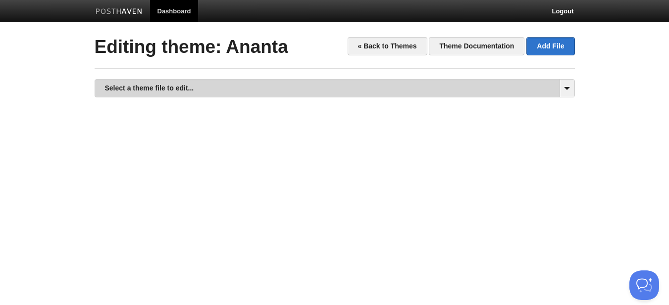
click at [526, 86] on link "Select a theme file to edit..." at bounding box center [334, 88] width 479 height 17
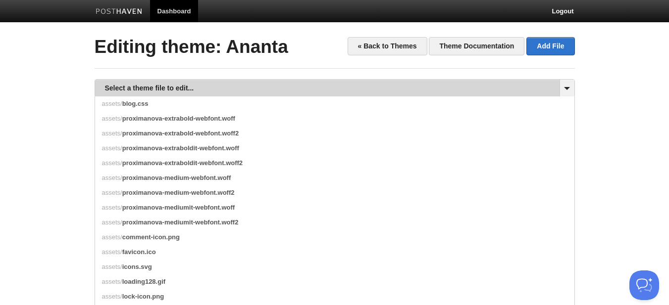
click at [526, 86] on link "Select a theme file to edit..." at bounding box center [334, 88] width 479 height 17
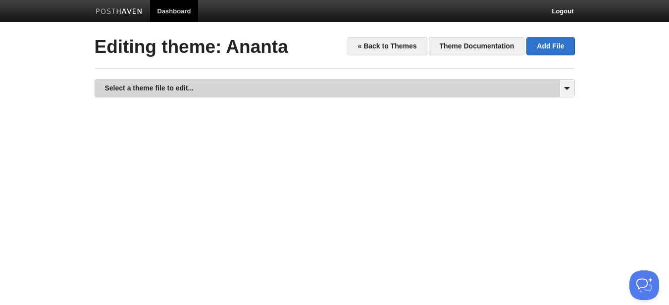
click at [387, 81] on link "Select a theme file to edit..." at bounding box center [334, 88] width 479 height 17
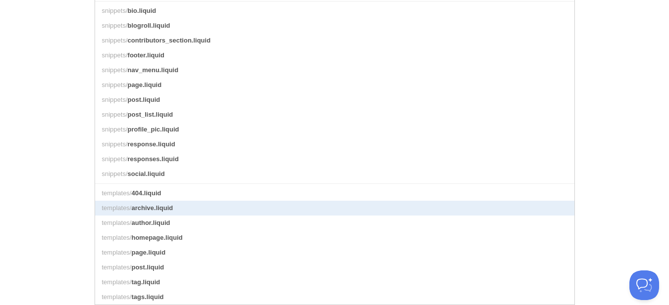
scroll to position [454, 0]
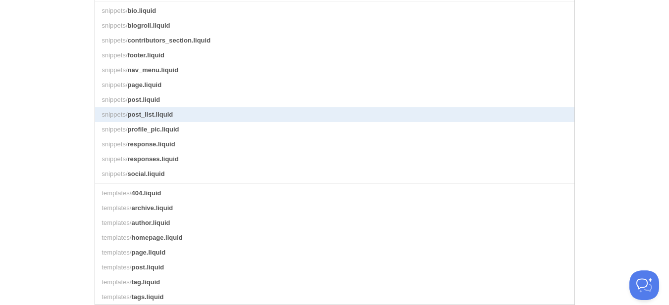
click at [223, 109] on link "snippets/ post_list.liquid" at bounding box center [334, 114] width 479 height 15
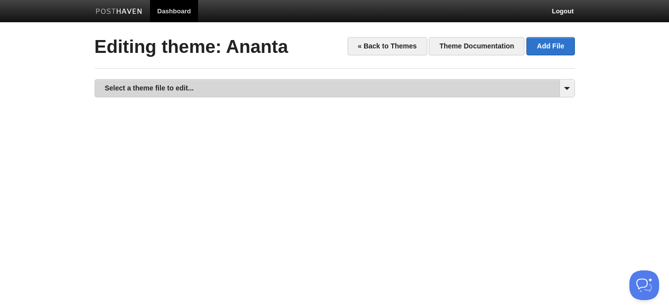
click at [330, 81] on link "Select a theme file to edit..." at bounding box center [334, 88] width 479 height 17
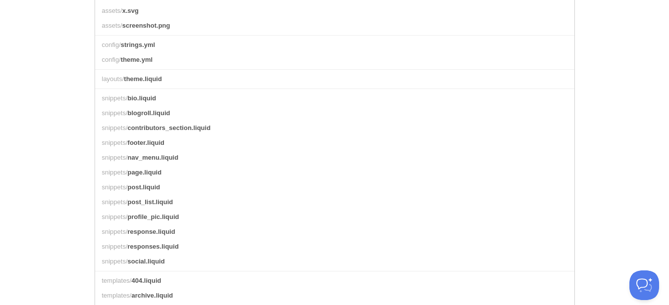
scroll to position [347, 0]
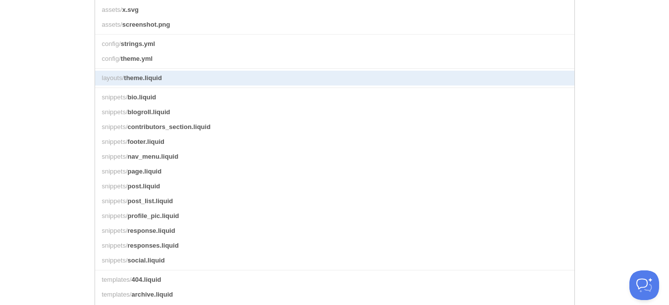
click at [211, 86] on link "layouts/ theme.liquid" at bounding box center [334, 78] width 479 height 15
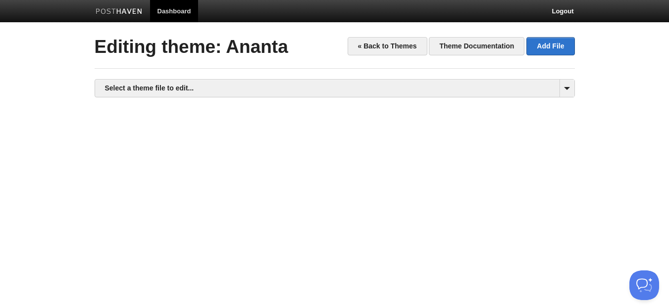
click at [463, 99] on div "Select a theme file to edit... assets/ blog.css assets/ proximanova-extrabold-w…" at bounding box center [335, 240] width 480 height 323
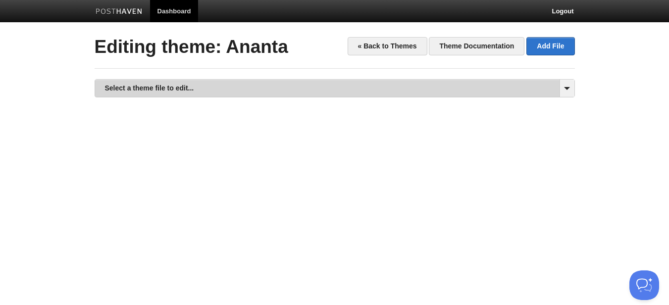
click at [461, 92] on link "Select a theme file to edit..." at bounding box center [334, 88] width 479 height 17
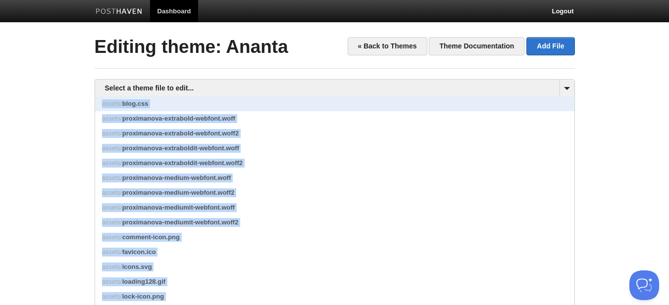
drag, startPoint x: 588, startPoint y: 301, endPoint x: 101, endPoint y: 104, distance: 524.4
click at [101, 104] on html "Dashboard Logout Theme deleted. × Theme Ananta created. × Your Sites Jammu News…" at bounding box center [334, 211] width 669 height 422
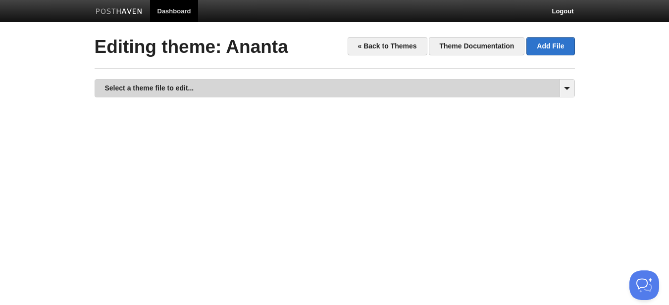
click at [182, 95] on link "Select a theme file to edit..." at bounding box center [334, 88] width 479 height 17
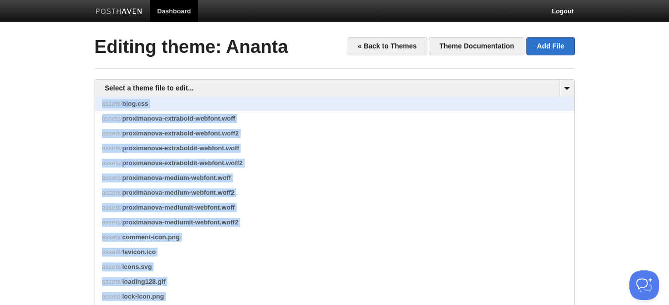
copy div "assets/ blog.css assets/ proximanova-extrabold-webfont.woff assets/ proximanova…"
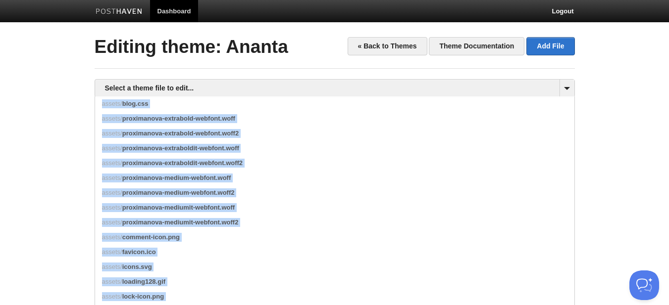
click at [637, 143] on body "Dashboard Logout Theme deleted. × Theme Ananta created. × Your Sites Jammu News…" at bounding box center [334, 211] width 669 height 422
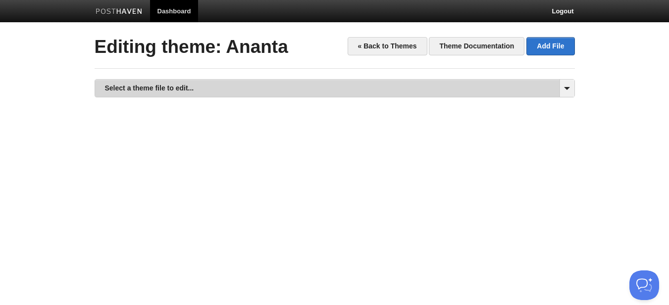
click at [519, 88] on link "Select a theme file to edit..." at bounding box center [334, 88] width 479 height 17
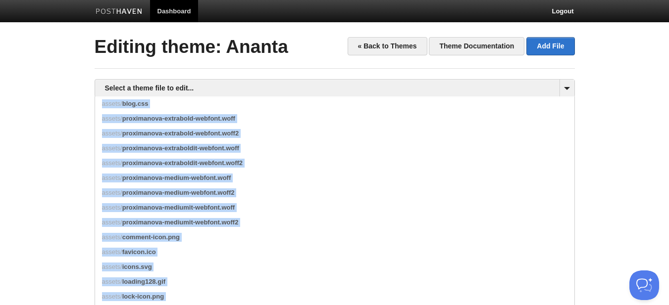
click at [594, 177] on body "Dashboard Logout Theme deleted. × Theme Ananta created. × Your Sites Jammu News…" at bounding box center [334, 211] width 669 height 422
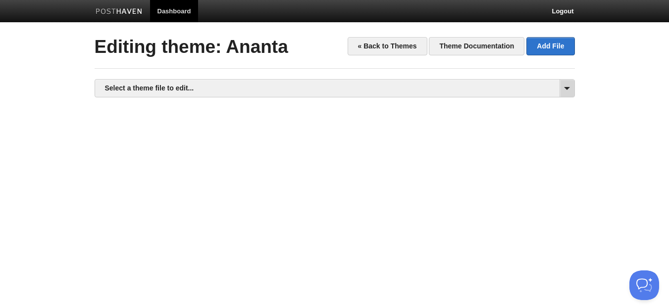
click at [561, 94] on span at bounding box center [566, 88] width 15 height 17
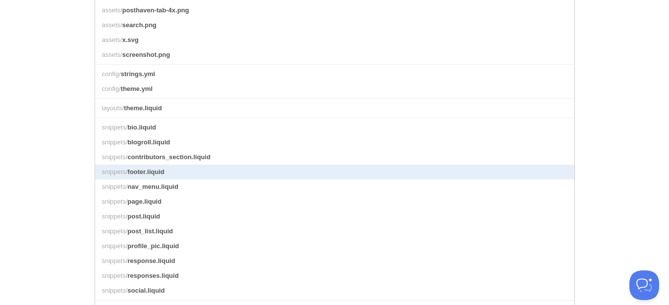
scroll to position [305, 0]
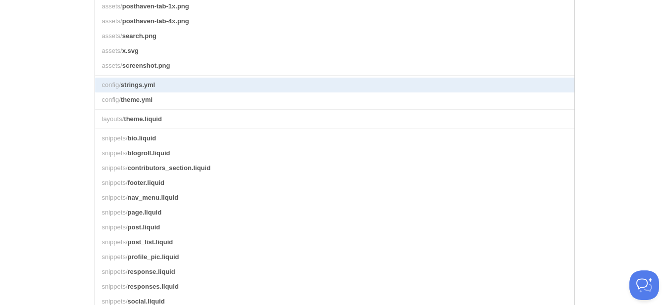
click at [184, 93] on link "config/ strings.yml" at bounding box center [334, 85] width 479 height 15
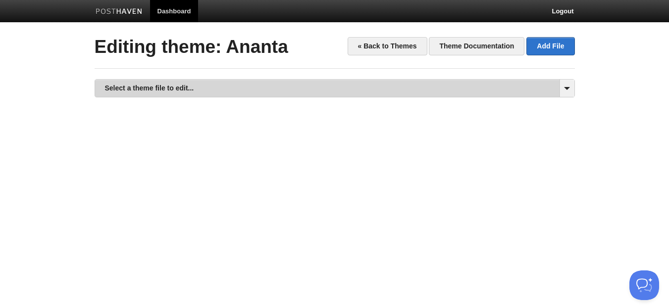
click at [424, 84] on link "Select a theme file to edit..." at bounding box center [334, 88] width 479 height 17
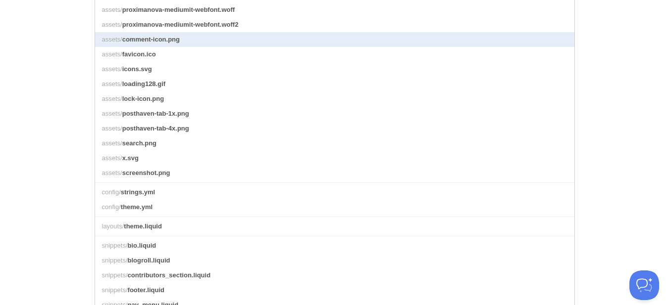
scroll to position [297, 0]
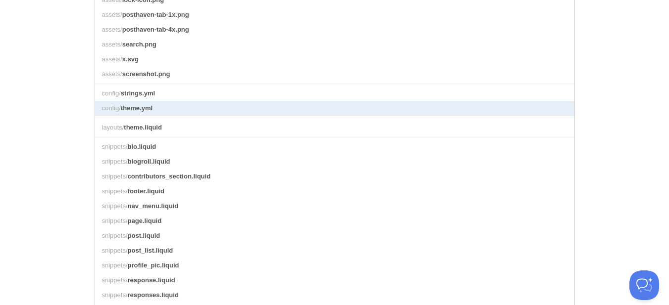
click at [144, 112] on link "config/ theme.yml" at bounding box center [334, 108] width 479 height 15
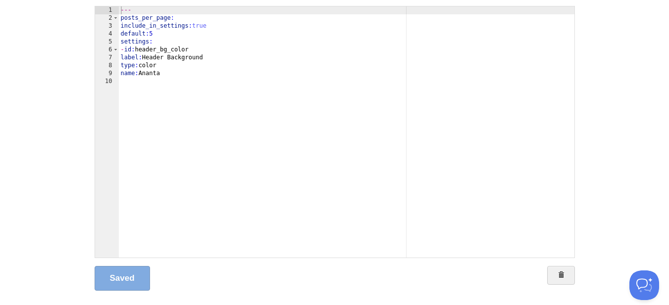
scroll to position [117, 0]
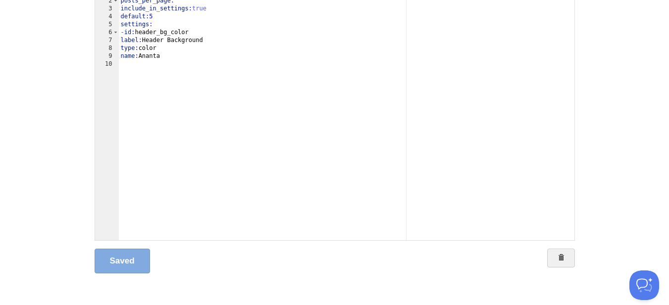
click at [121, 262] on link "Saved" at bounding box center [122, 261] width 55 height 25
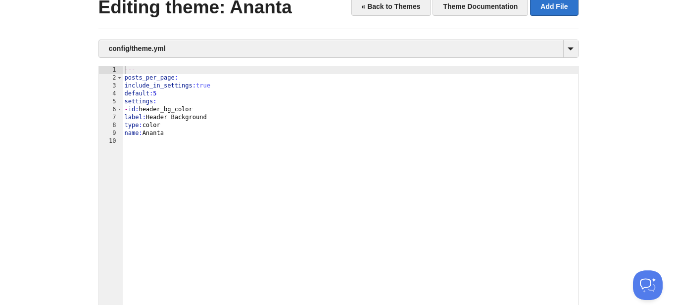
scroll to position [0, 0]
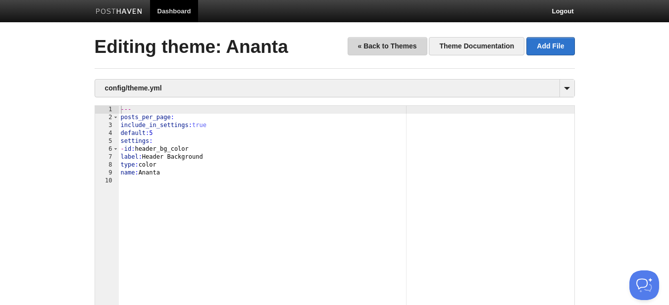
click at [392, 48] on link "« Back to Themes" at bounding box center [388, 46] width 80 height 18
